Goal: Task Accomplishment & Management: Use online tool/utility

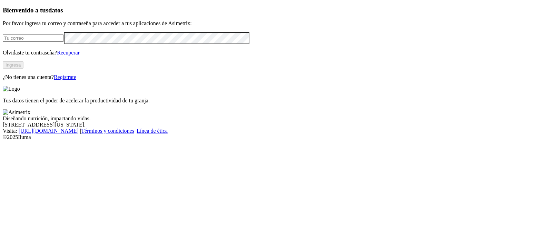
type input "[PERSON_NAME][EMAIL_ADDRESS][PERSON_NAME][DOMAIN_NAME]"
click at [23, 69] on button "Ingresa" at bounding box center [13, 64] width 21 height 7
